Goal: Obtain resource: Obtain resource

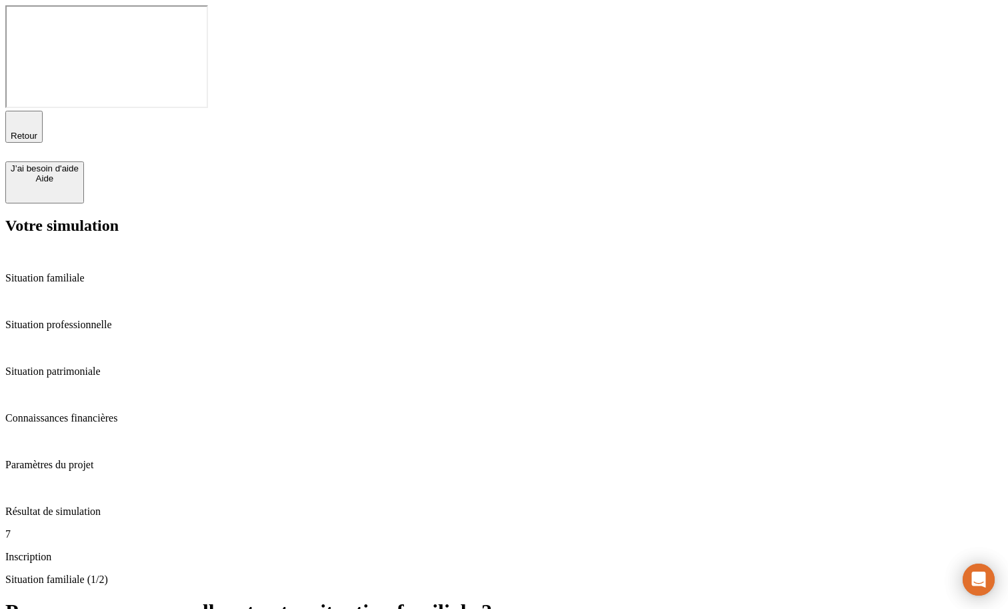
click at [101, 435] on div "Paramètres du projet" at bounding box center [504, 453] width 998 height 36
click at [101, 506] on p "Résultat de simulation" at bounding box center [504, 512] width 998 height 12
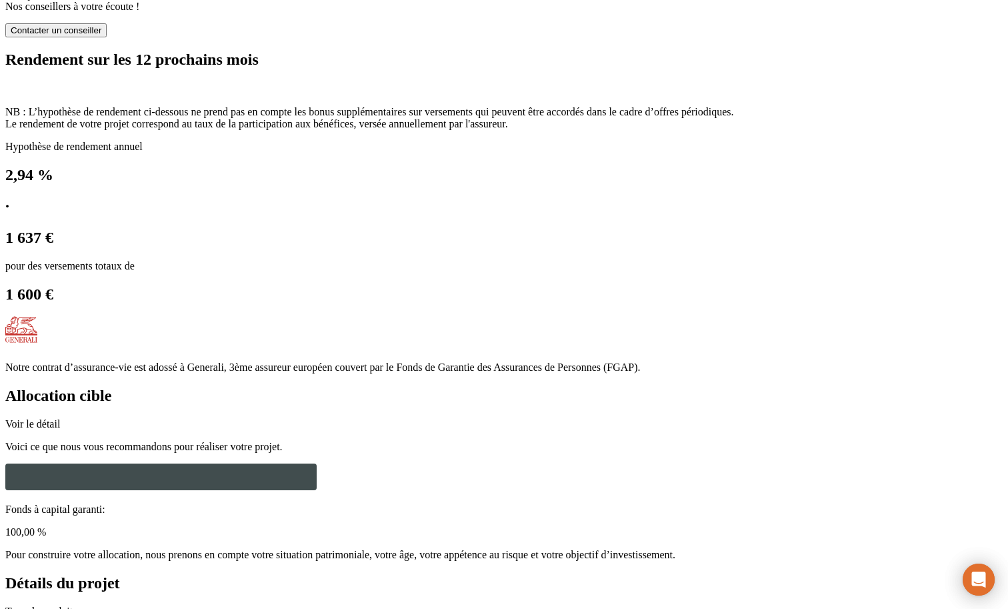
scroll to position [1089, 0]
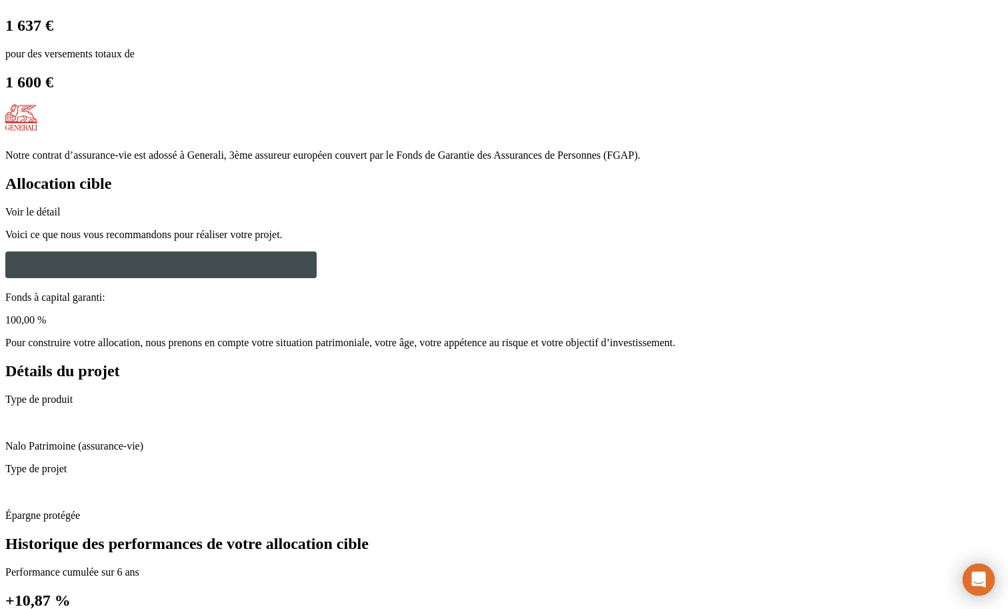
radio input "true"
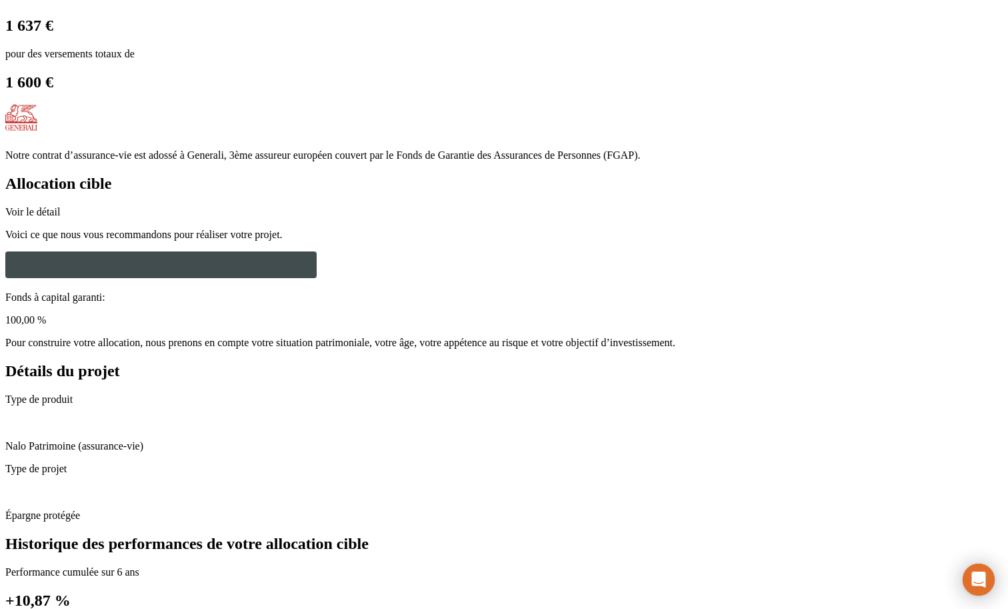
type input "Antho"
type input "TestPDFPreprod250918"
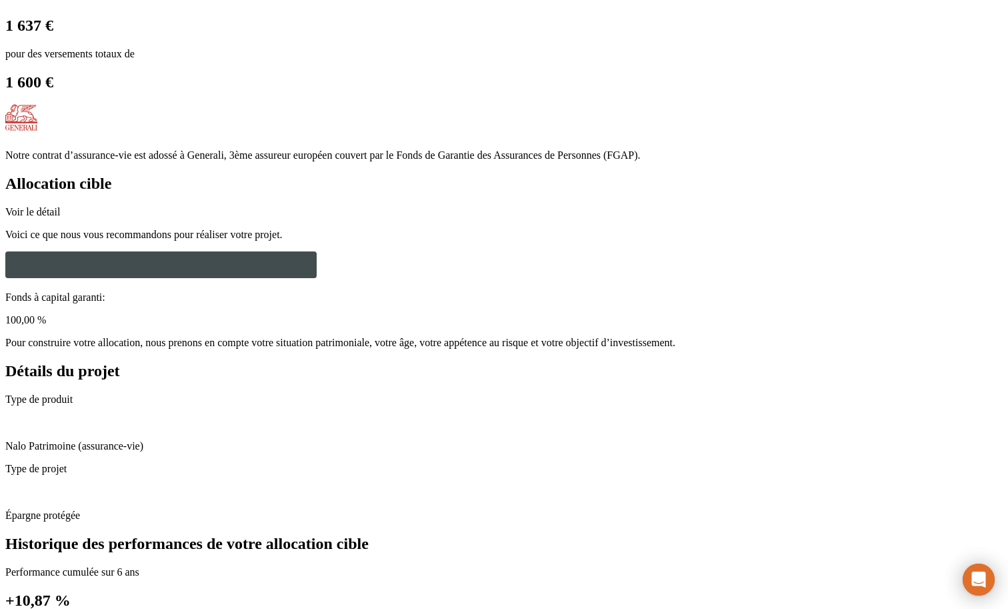
paste input "[EMAIL_ADDRESS][DOMAIN_NAME]"
type input "[EMAIL_ADDRESS][DOMAIN_NAME]"
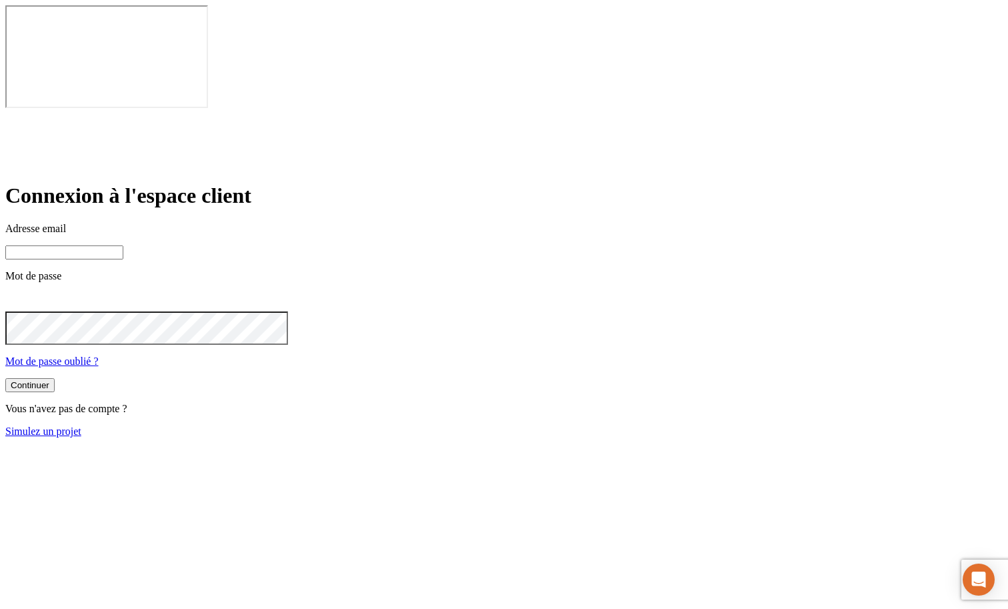
click at [123, 245] on input at bounding box center [64, 252] width 118 height 14
type input "james"
click at [123, 245] on input "james.bond+245@nalo.fr" at bounding box center [64, 252] width 118 height 14
type input "james.bond+3110@nalo.fr"
click at [55, 378] on button "Continuer" at bounding box center [29, 385] width 49 height 14
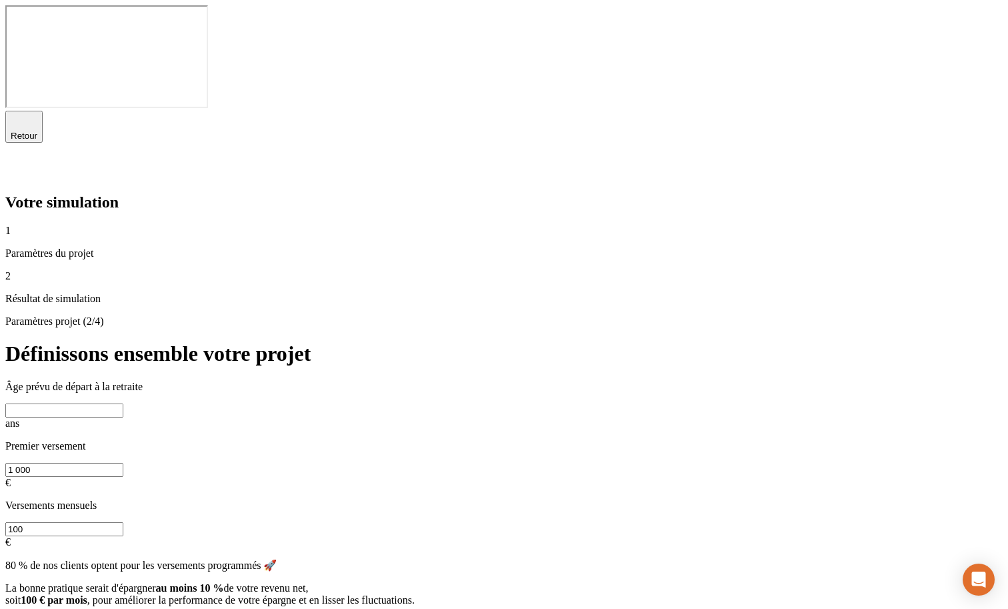
type input "65"
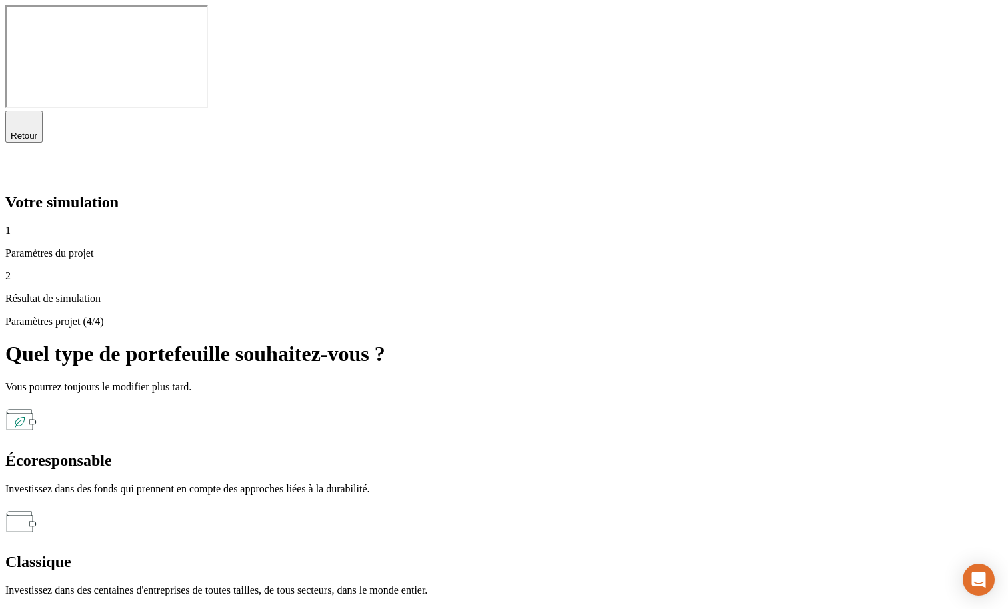
click at [542, 483] on p "Investissez dans des fonds qui prennent en compte des approches liées à la dura…" at bounding box center [504, 489] width 998 height 12
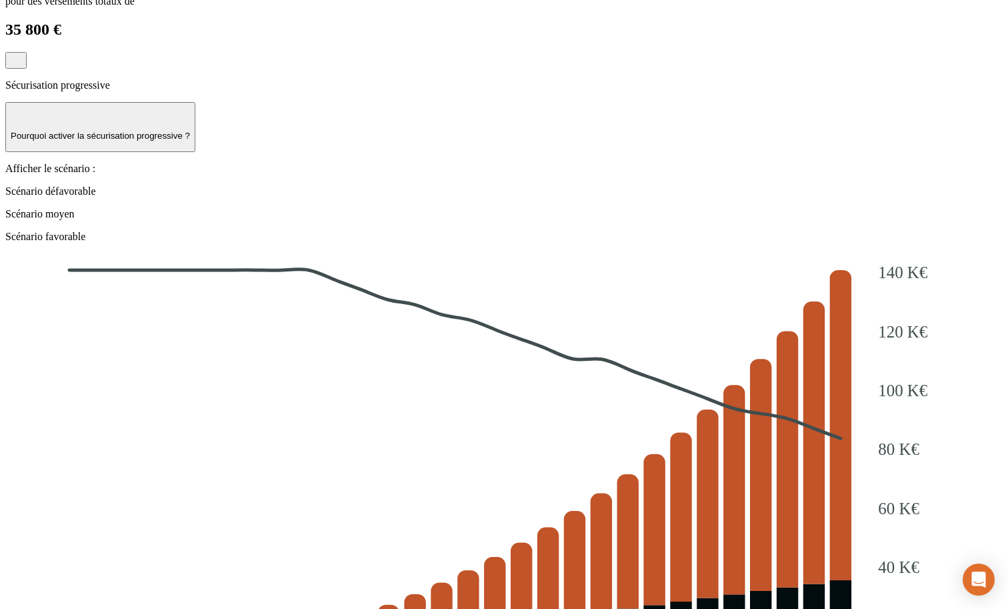
scroll to position [1445, 0]
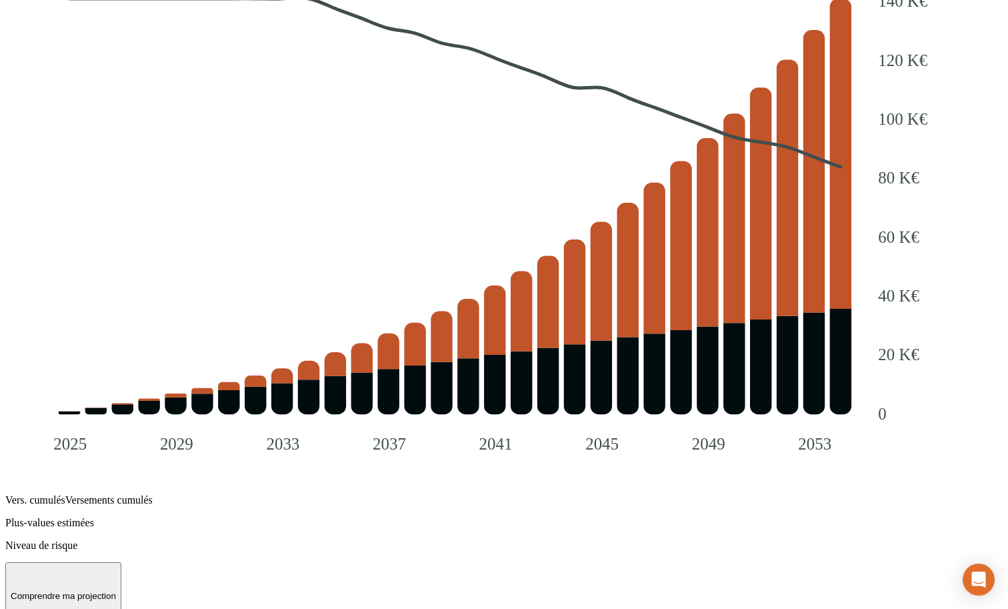
paste input "eresaf830@artvara.com"
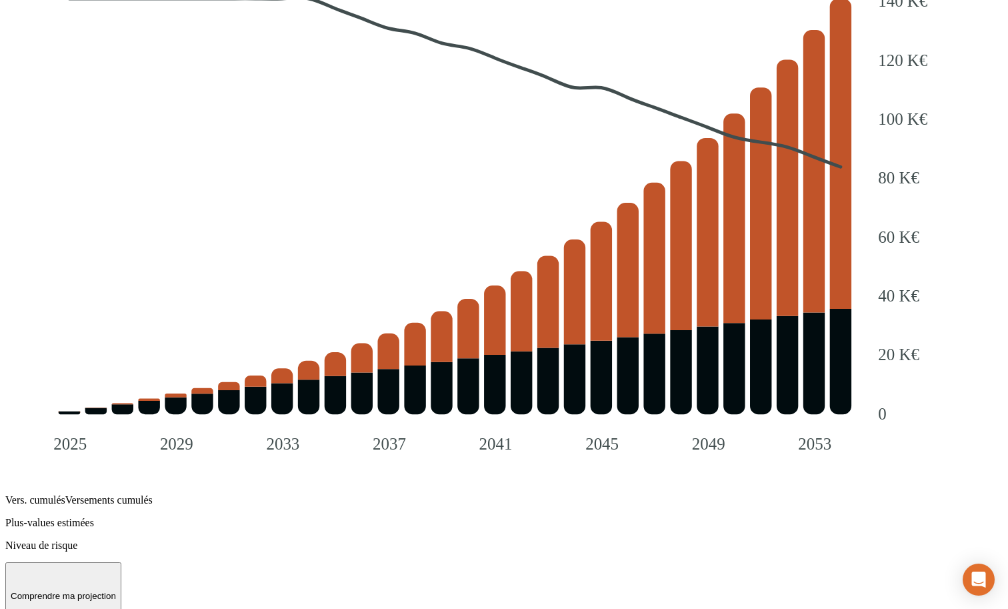
type input "[EMAIL_ADDRESS][DOMAIN_NAME]"
